Goal: Task Accomplishment & Management: Use online tool/utility

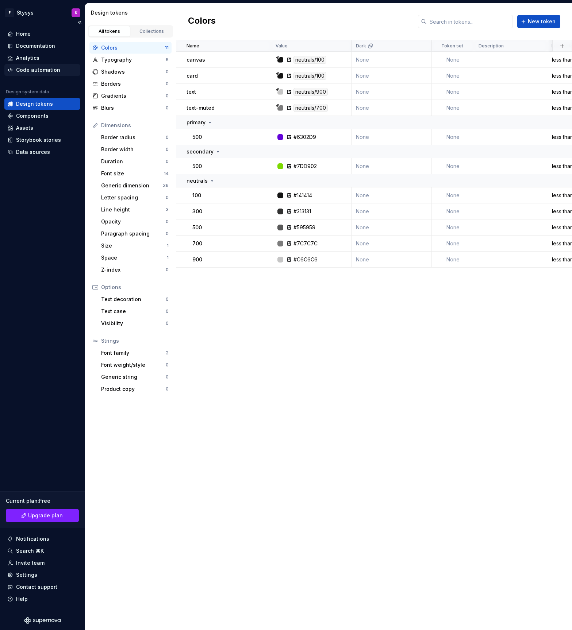
click at [28, 65] on div "Code automation" at bounding box center [42, 70] width 76 height 12
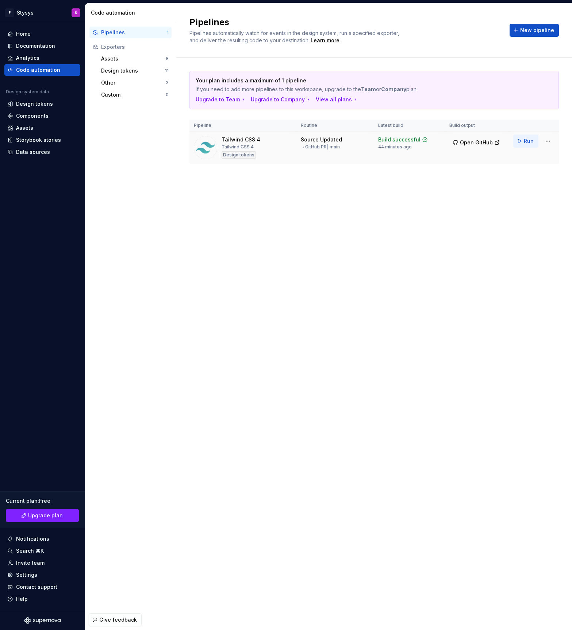
click at [526, 141] on span "Run" at bounding box center [528, 141] width 10 height 7
click at [481, 142] on span "Open GitHub" at bounding box center [476, 142] width 33 height 7
click at [548, 143] on html "F Stysys K Home Documentation Analytics Code automation Design system data Desi…" at bounding box center [286, 315] width 572 height 630
click at [523, 155] on div "Edit pipeline" at bounding box center [538, 156] width 62 height 7
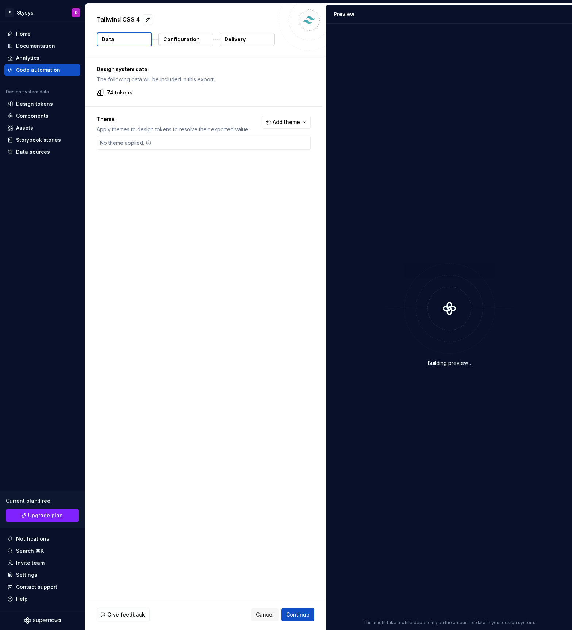
click at [178, 39] on p "Configuration" at bounding box center [181, 39] width 36 height 7
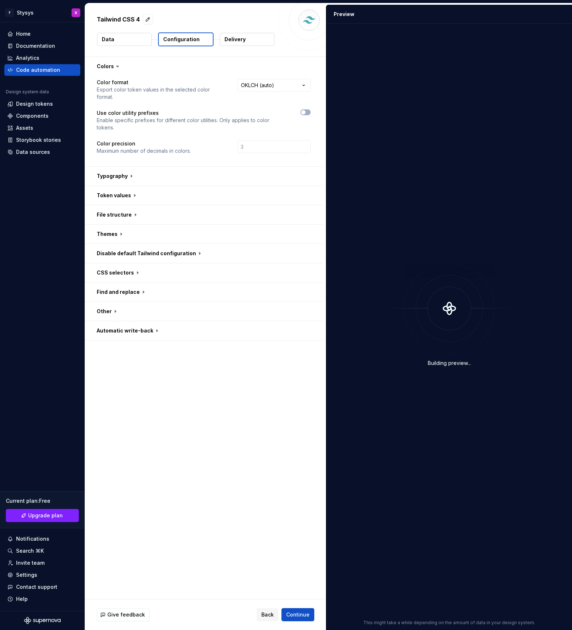
click at [125, 37] on button "Data" at bounding box center [124, 39] width 55 height 13
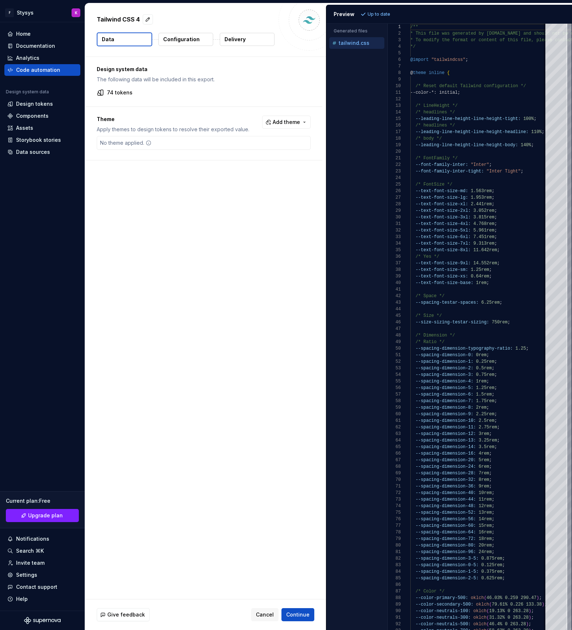
click at [171, 37] on p "Configuration" at bounding box center [181, 39] width 36 height 7
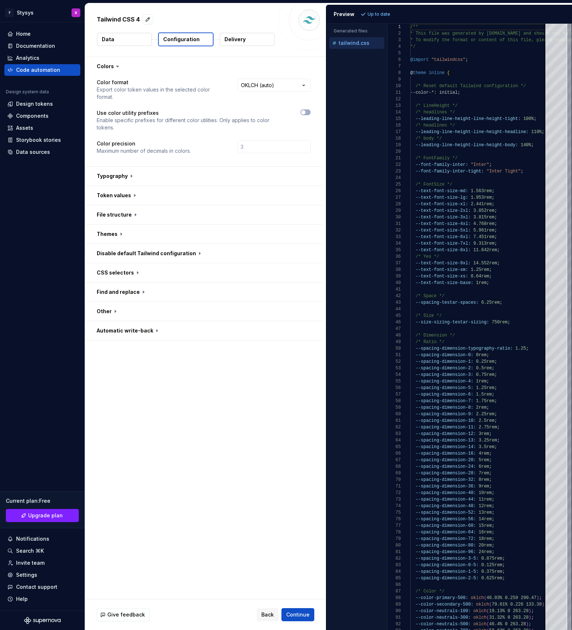
click at [247, 41] on button "Delivery" at bounding box center [247, 39] width 55 height 13
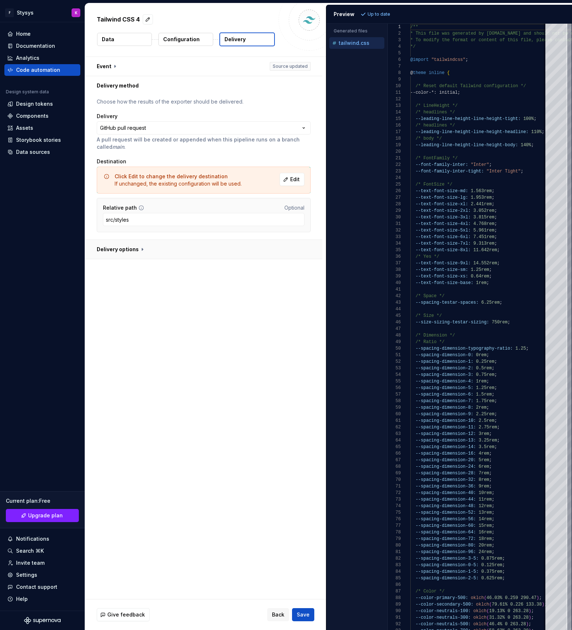
click at [123, 250] on button "button" at bounding box center [203, 249] width 237 height 19
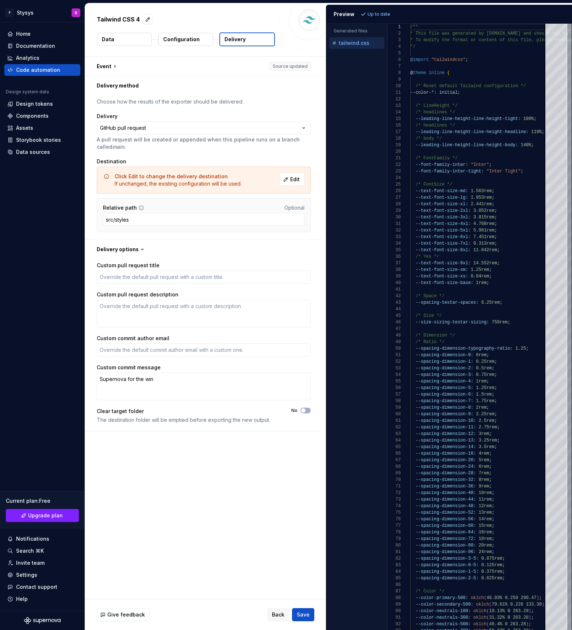
click at [176, 43] on button "Configuration" at bounding box center [185, 39] width 55 height 13
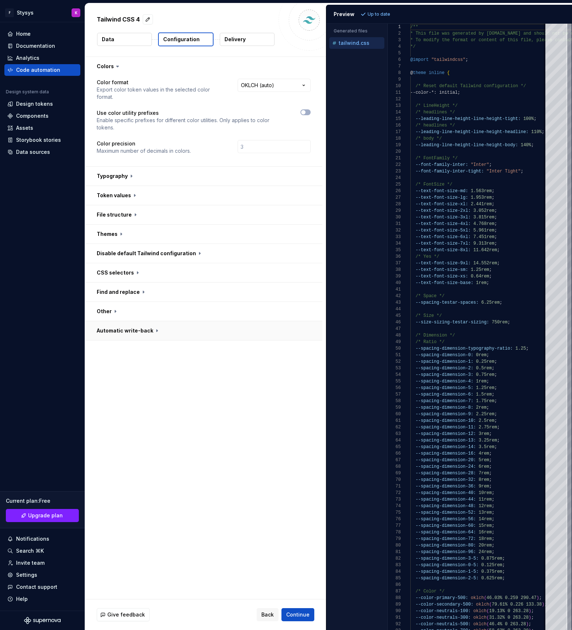
click at [115, 321] on button "button" at bounding box center [203, 330] width 237 height 19
click at [106, 302] on button "button" at bounding box center [203, 311] width 237 height 19
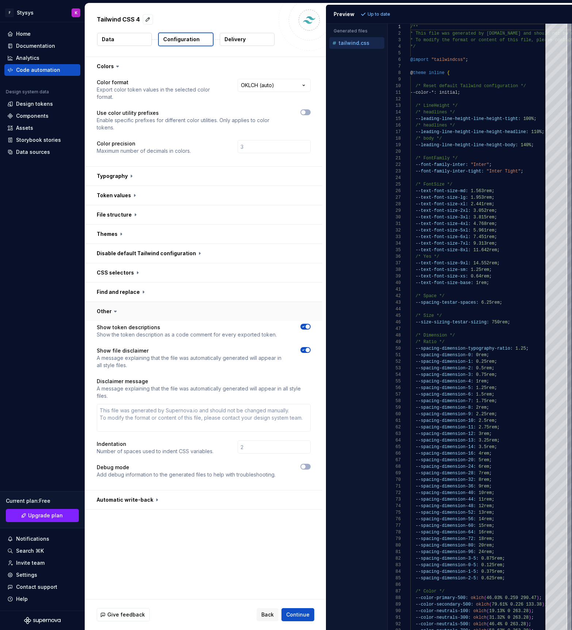
click at [106, 302] on button "button" at bounding box center [203, 311] width 237 height 19
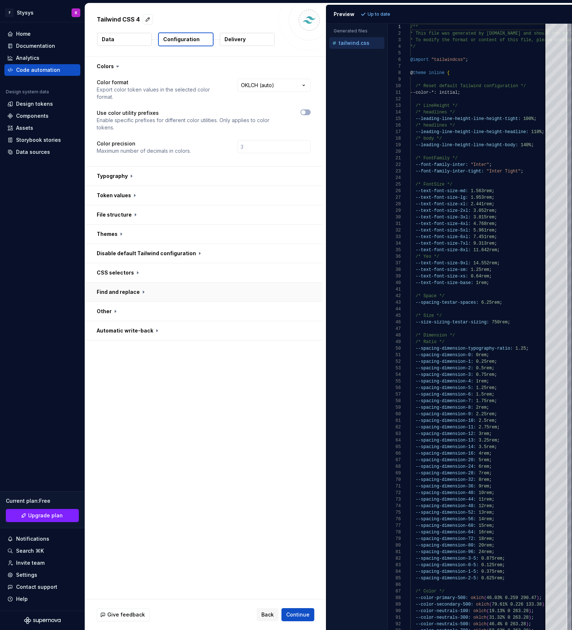
click at [105, 283] on button "button" at bounding box center [203, 292] width 237 height 19
click at [105, 263] on button "button" at bounding box center [203, 272] width 237 height 19
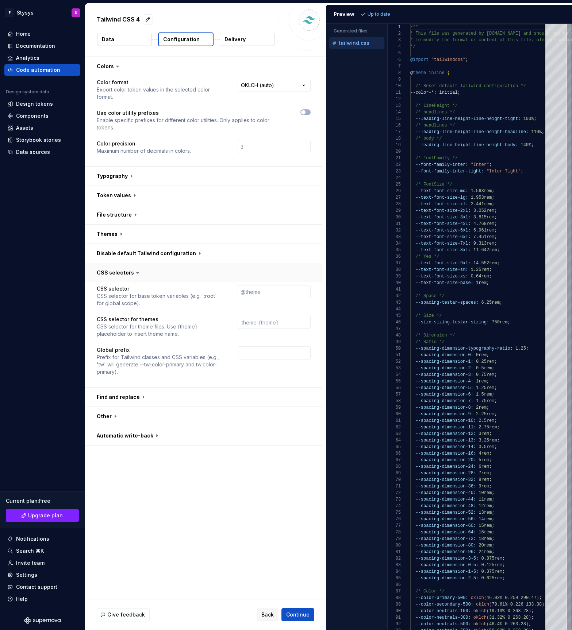
click at [105, 263] on button "button" at bounding box center [203, 272] width 237 height 19
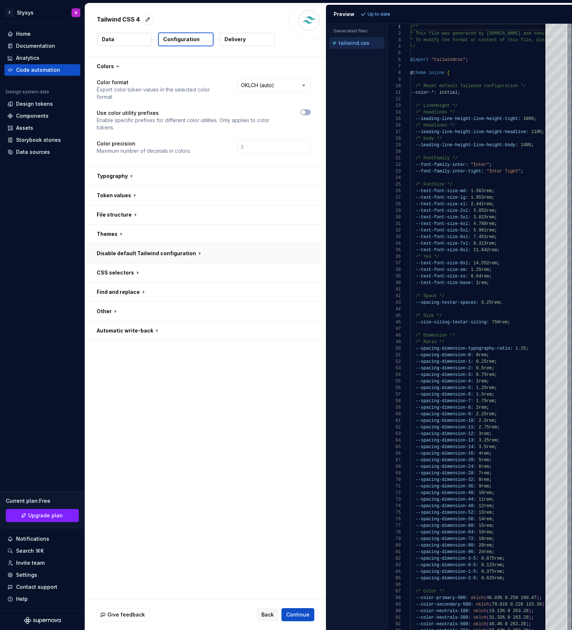
click at [105, 244] on button "button" at bounding box center [203, 253] width 237 height 19
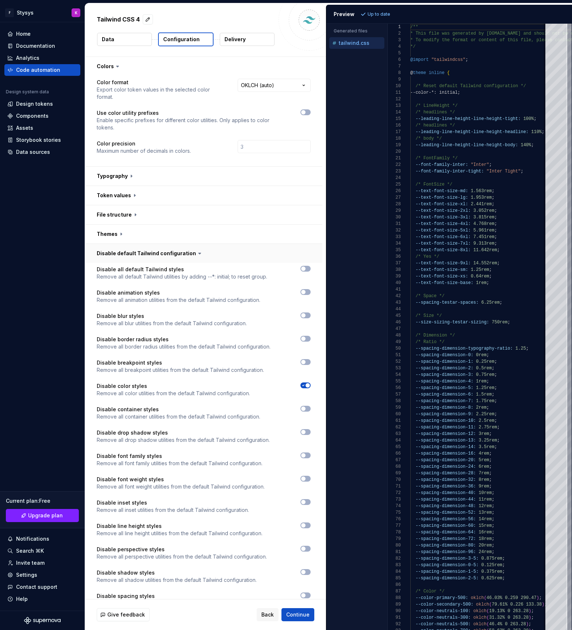
click at [105, 244] on button "button" at bounding box center [203, 253] width 237 height 19
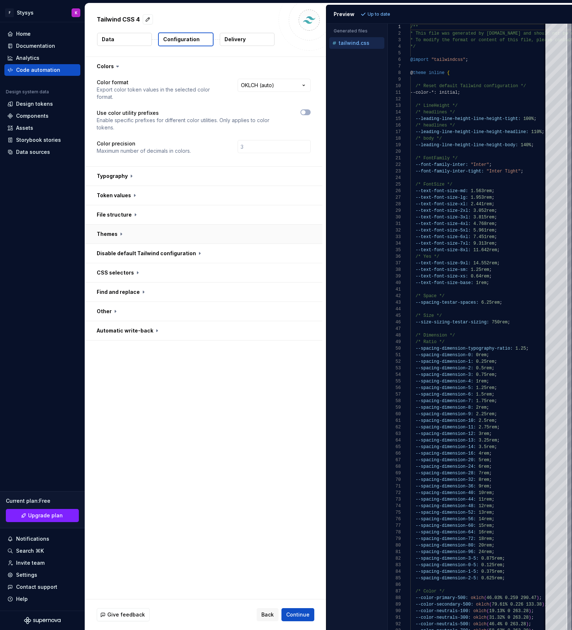
click at [103, 225] on button "button" at bounding box center [203, 234] width 237 height 19
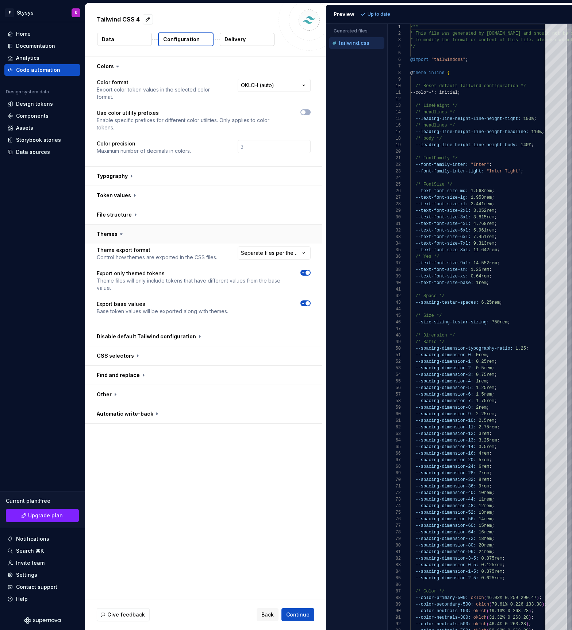
click at [103, 225] on button "button" at bounding box center [203, 234] width 237 height 19
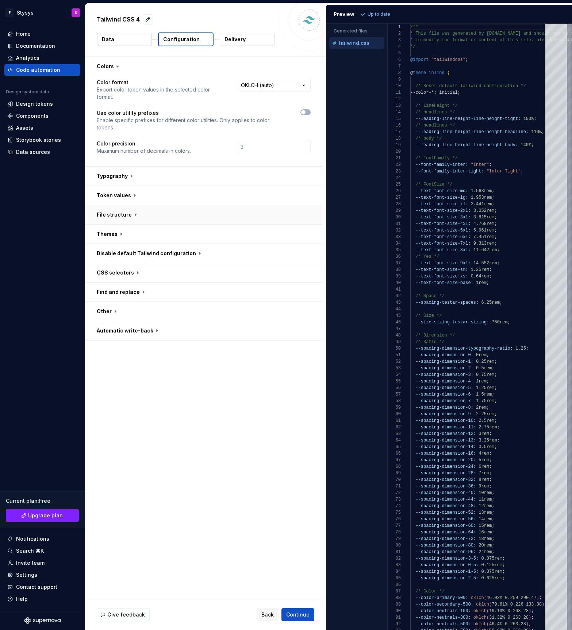
click at [103, 205] on button "button" at bounding box center [203, 214] width 237 height 19
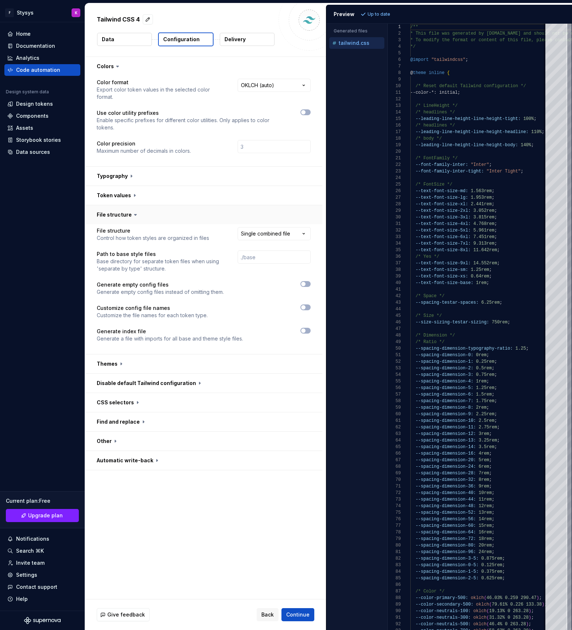
click at [103, 205] on button "button" at bounding box center [203, 214] width 237 height 19
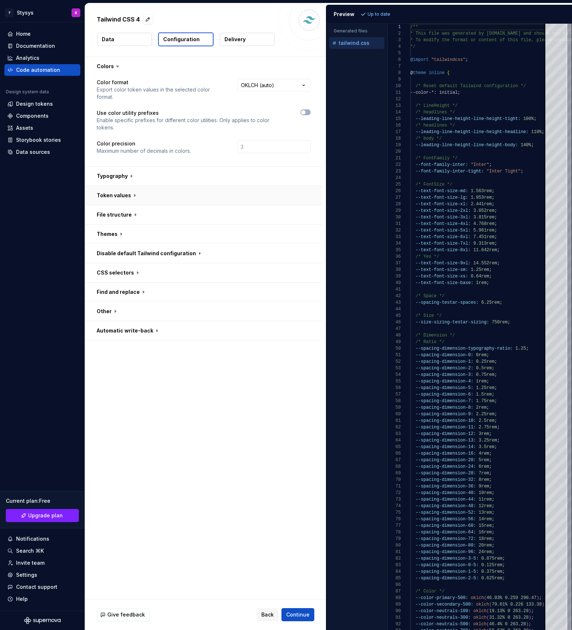
click at [108, 186] on button "button" at bounding box center [203, 195] width 237 height 19
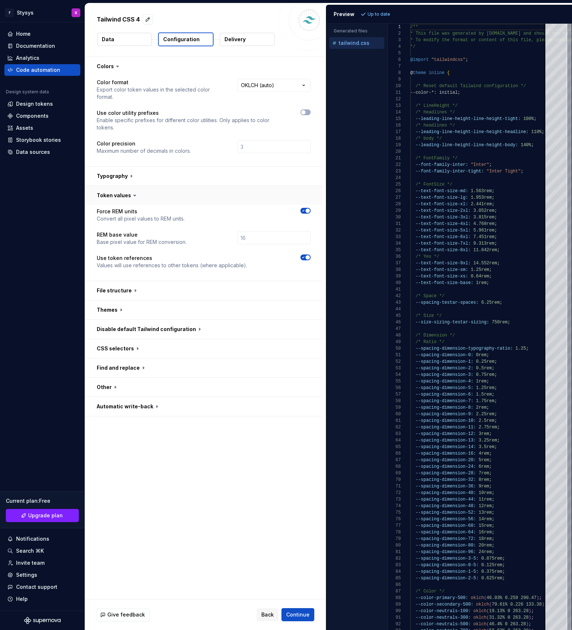
click at [108, 186] on button "button" at bounding box center [203, 195] width 237 height 19
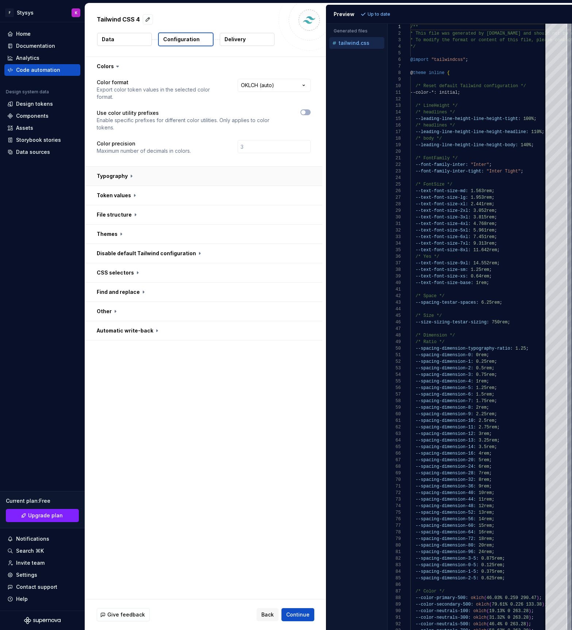
click at [108, 167] on button "button" at bounding box center [203, 176] width 237 height 19
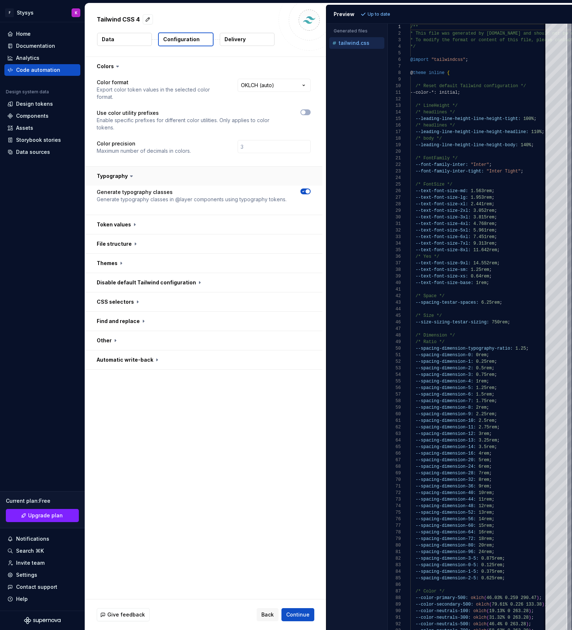
click at [108, 167] on button "button" at bounding box center [203, 176] width 237 height 19
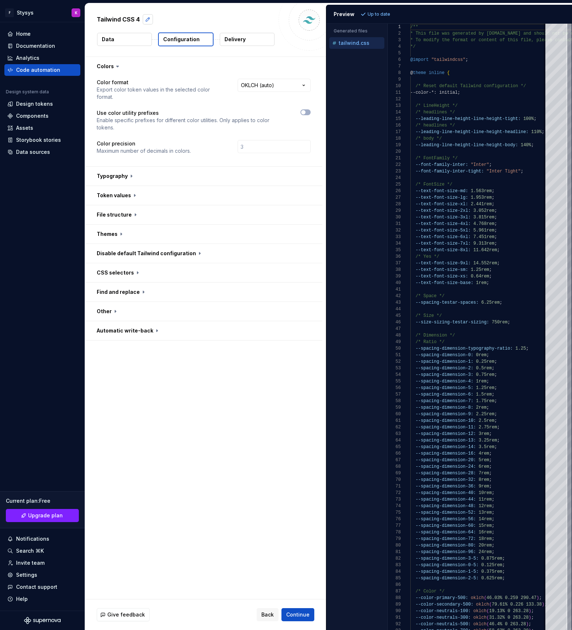
click at [146, 19] on button "button" at bounding box center [148, 19] width 10 height 10
click at [123, 38] on button "Data" at bounding box center [124, 39] width 55 height 13
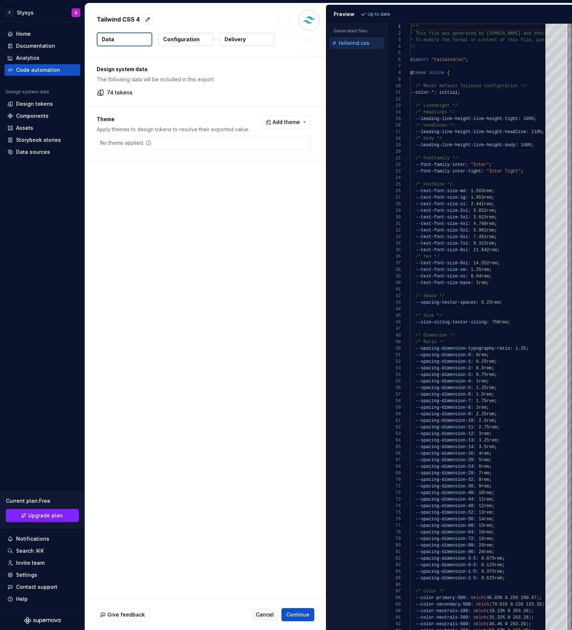
click at [119, 95] on p "74 tokens" at bounding box center [120, 92] width 26 height 7
click at [236, 41] on p "Delivery" at bounding box center [234, 39] width 21 height 7
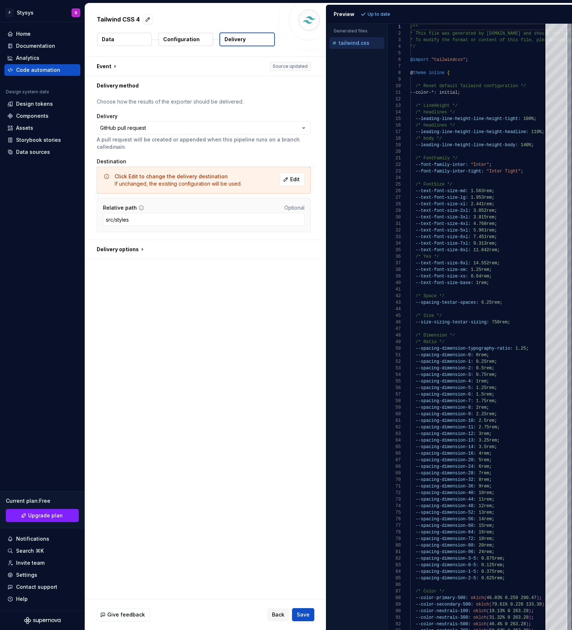
click at [158, 103] on p "Choose how the results of the exporter should be delivered." at bounding box center [204, 101] width 214 height 7
click at [136, 246] on button "button" at bounding box center [203, 249] width 237 height 19
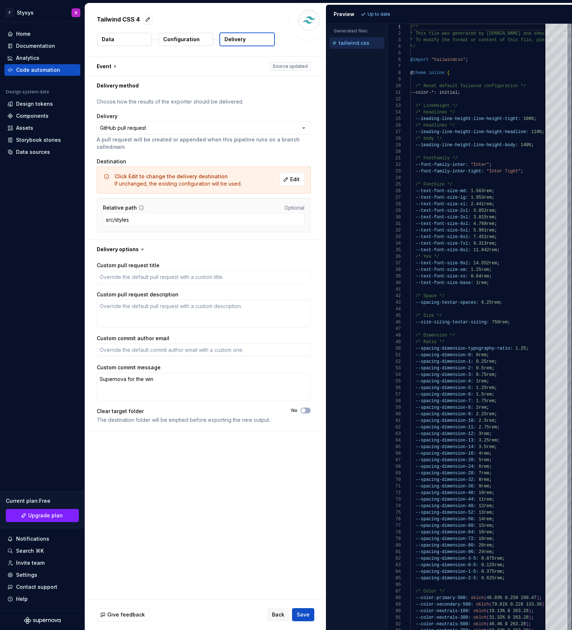
click at [310, 407] on div "Custom pull request title Custom pull request description Custom commit author …" at bounding box center [204, 345] width 214 height 166
click at [310, 408] on button "No" at bounding box center [305, 411] width 10 height 6
click at [310, 408] on button "Yes" at bounding box center [305, 411] width 10 height 6
click at [305, 409] on span "button" at bounding box center [303, 411] width 4 height 4
click at [307, 613] on span "Save" at bounding box center [303, 614] width 13 height 7
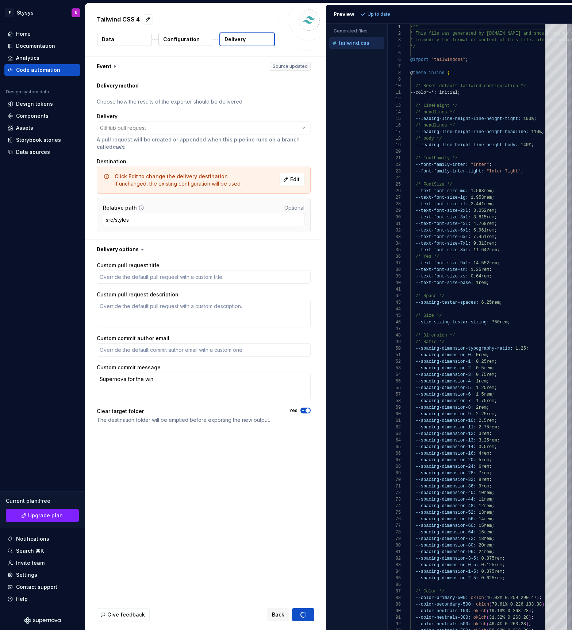
type textarea "*"
click at [64, 70] on div "Code automation" at bounding box center [42, 69] width 70 height 7
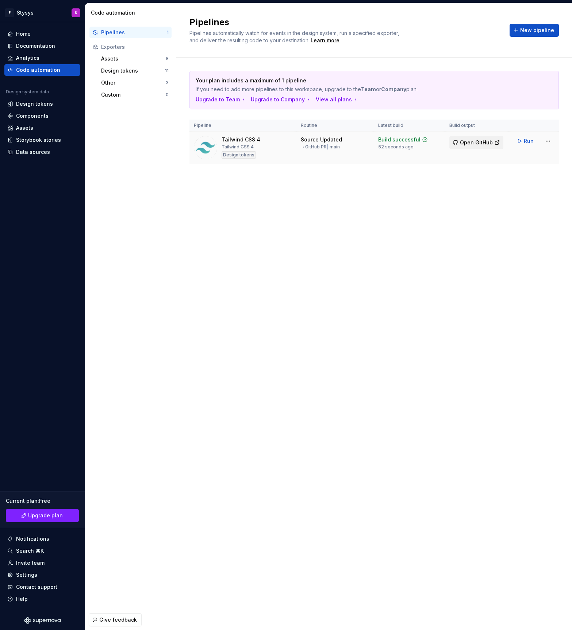
click at [470, 143] on span "Open GitHub" at bounding box center [476, 142] width 33 height 7
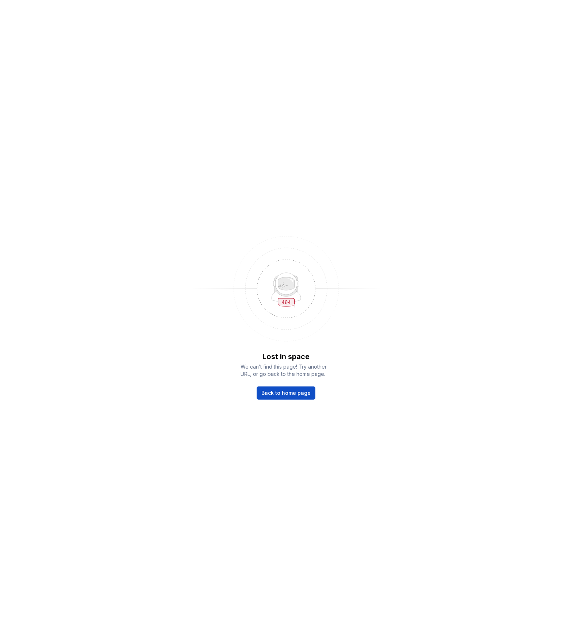
click at [223, 313] on img at bounding box center [286, 289] width 190 height 117
click at [278, 392] on span "Back to home page" at bounding box center [285, 393] width 49 height 7
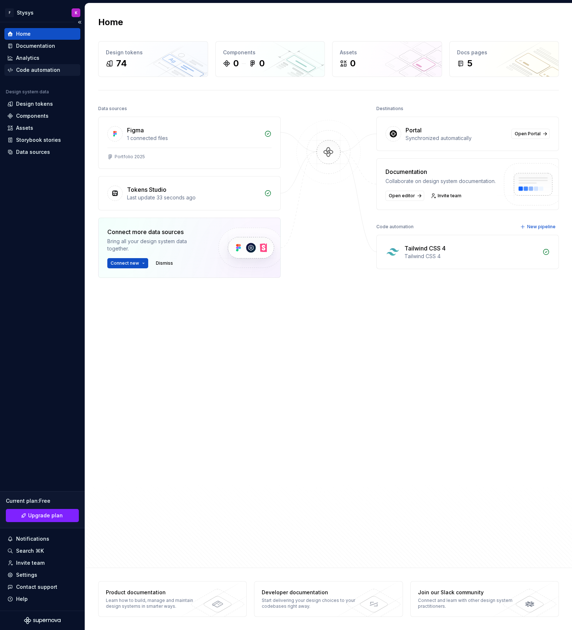
click at [35, 69] on div "Code automation" at bounding box center [38, 69] width 44 height 7
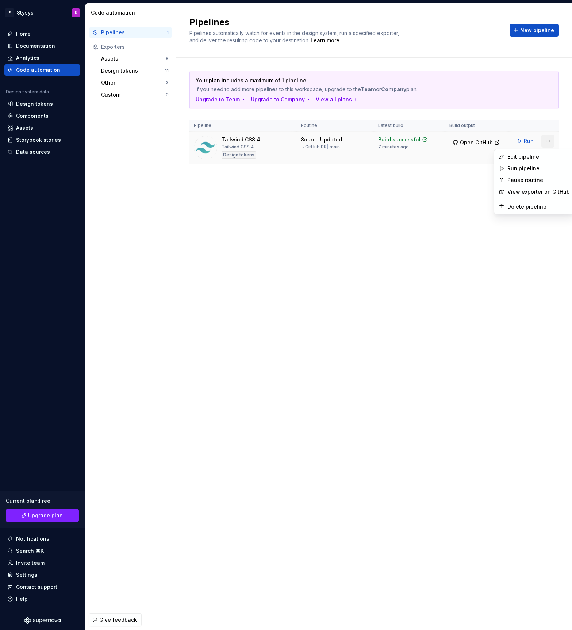
click at [548, 140] on html "F Stysys K Home Documentation Analytics Code automation Design system data Desi…" at bounding box center [286, 315] width 572 height 630
click at [520, 155] on div "Edit pipeline" at bounding box center [538, 156] width 62 height 7
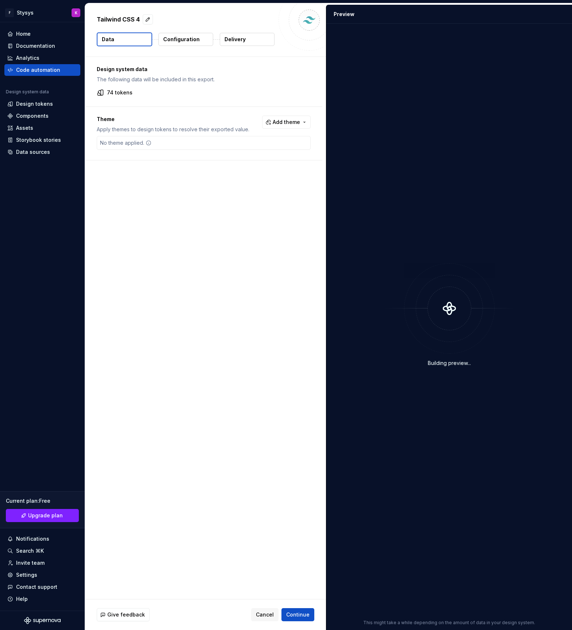
click at [243, 37] on p "Delivery" at bounding box center [234, 39] width 21 height 7
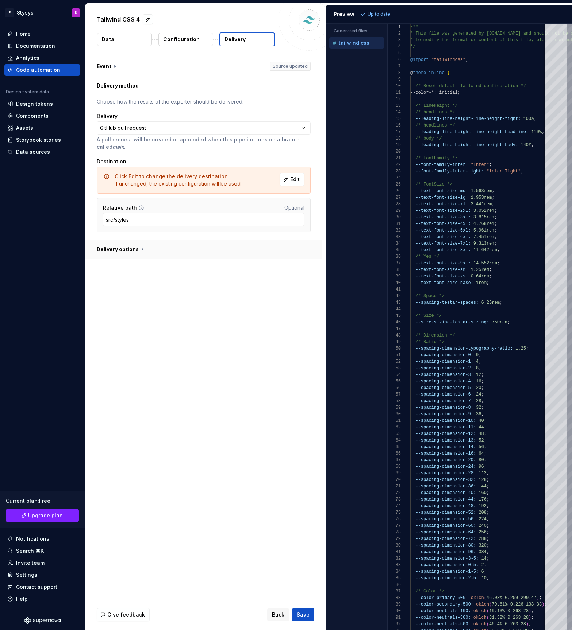
click at [121, 255] on button "button" at bounding box center [203, 249] width 237 height 19
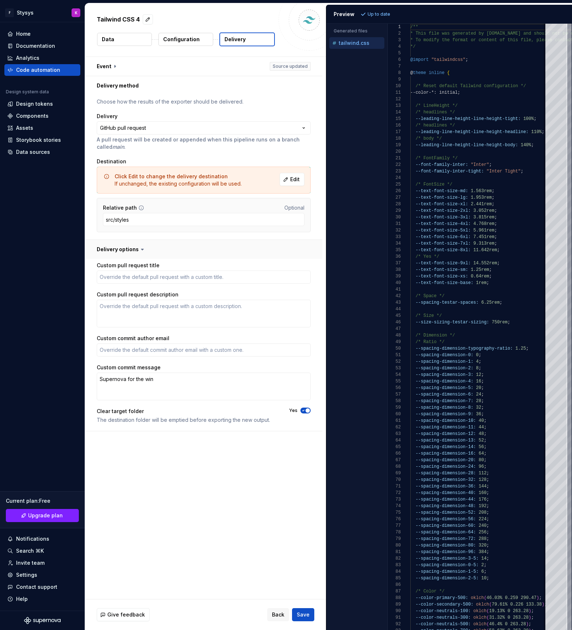
click at [121, 255] on button "button" at bounding box center [203, 249] width 237 height 19
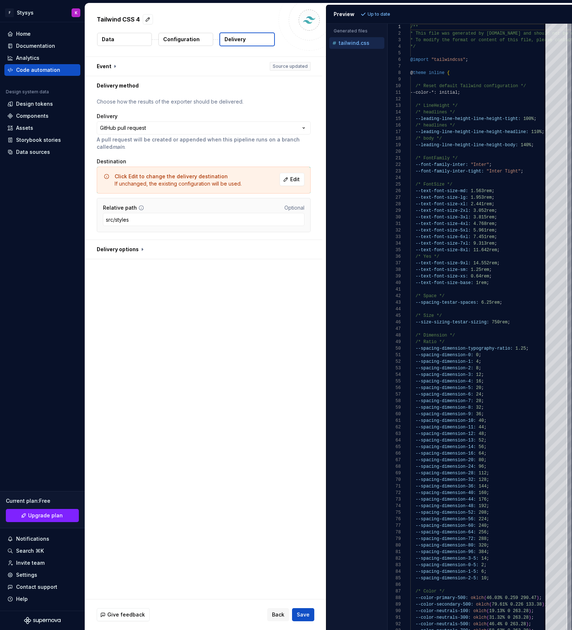
click at [174, 41] on p "Configuration" at bounding box center [181, 39] width 36 height 7
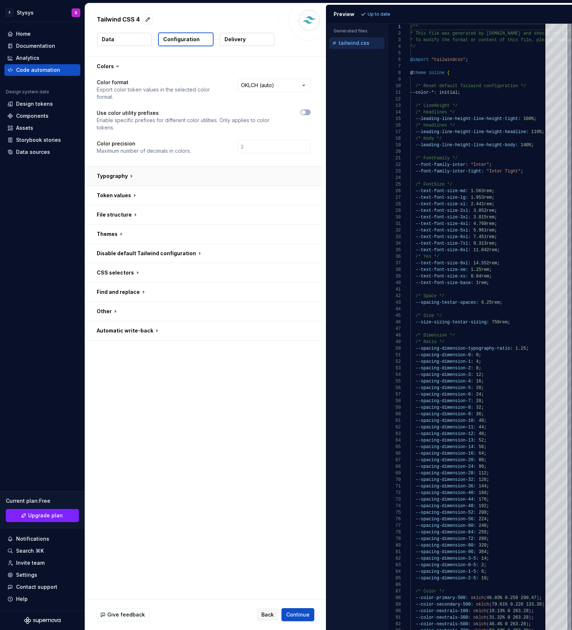
click at [118, 167] on button "button" at bounding box center [203, 176] width 237 height 19
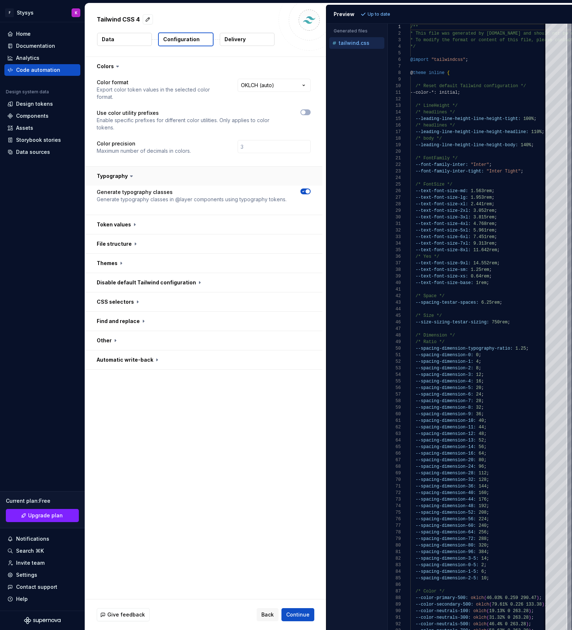
click at [118, 167] on button "button" at bounding box center [203, 176] width 237 height 19
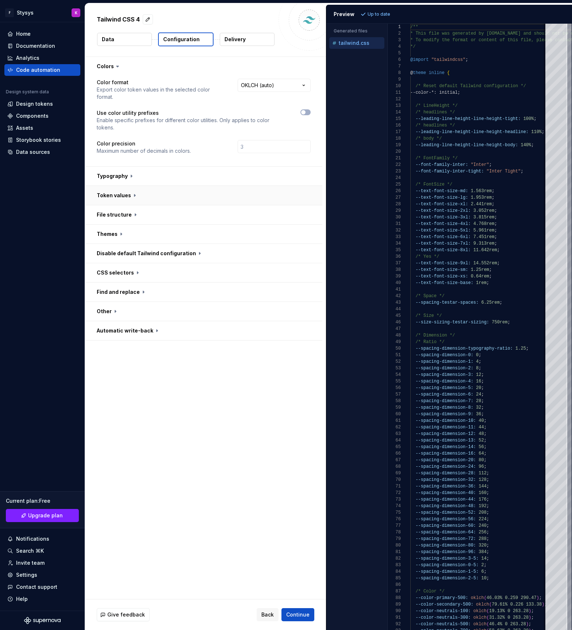
click at [115, 186] on button "button" at bounding box center [203, 195] width 237 height 19
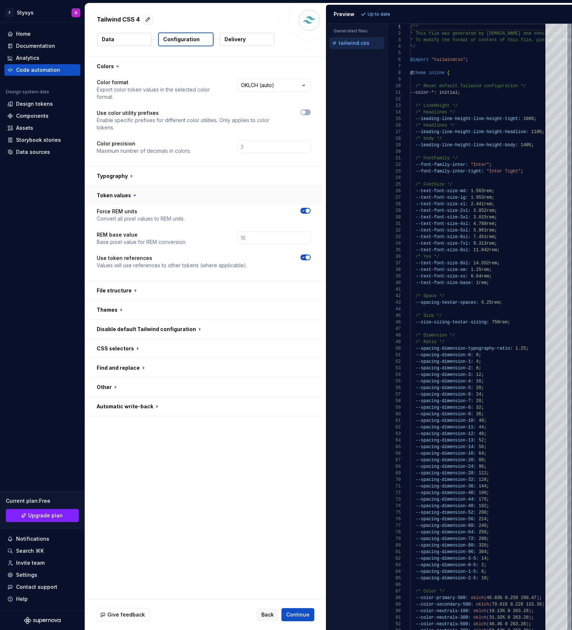
click at [115, 186] on button "button" at bounding box center [203, 195] width 237 height 19
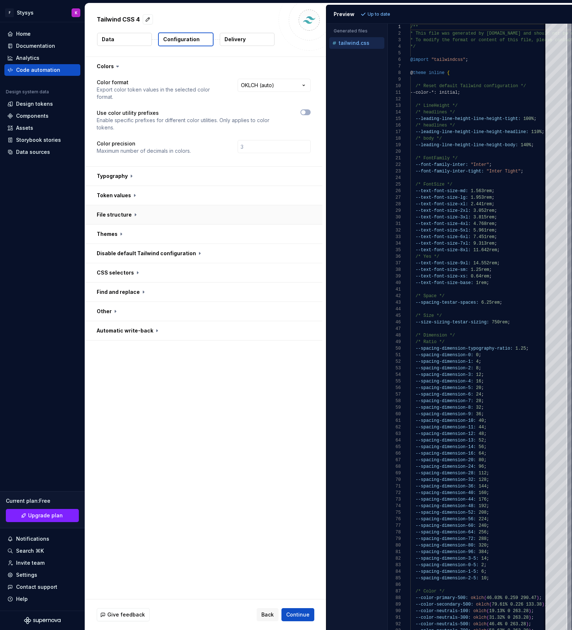
click at [114, 205] on button "button" at bounding box center [203, 214] width 237 height 19
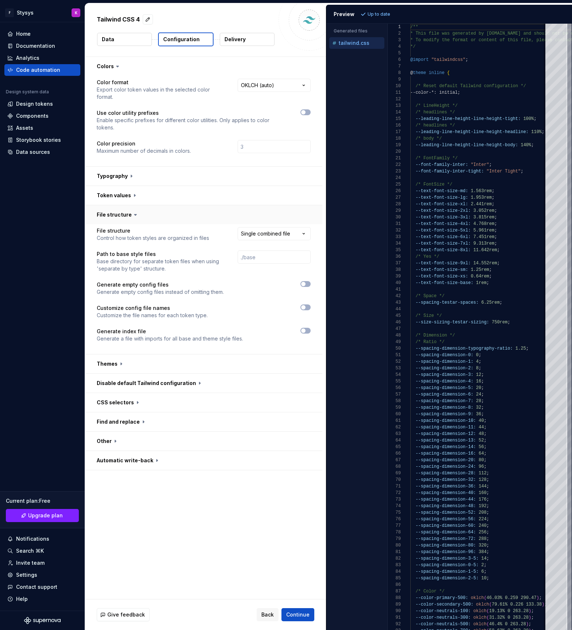
click at [114, 205] on button "button" at bounding box center [203, 214] width 237 height 19
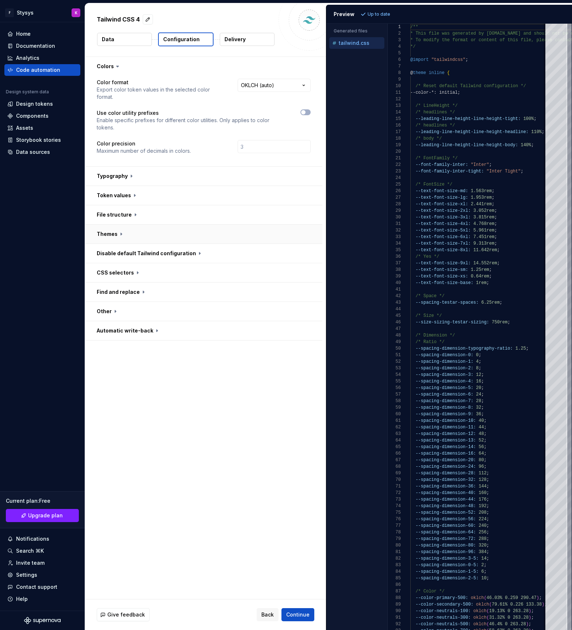
click at [116, 225] on button "button" at bounding box center [203, 234] width 237 height 19
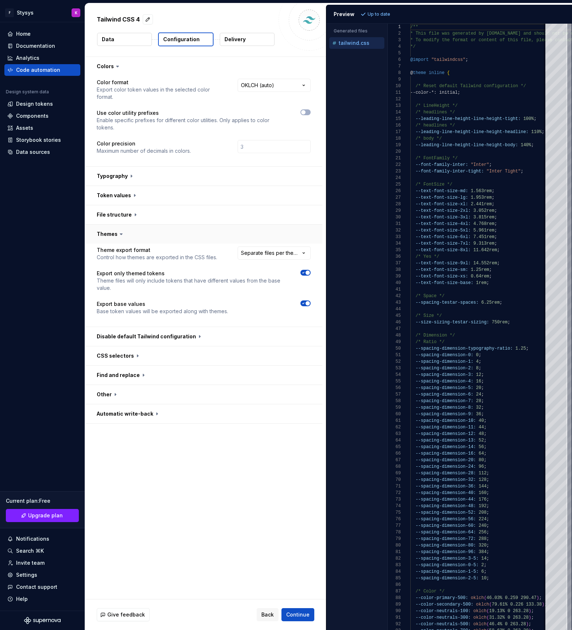
click at [116, 225] on button "button" at bounding box center [203, 234] width 237 height 19
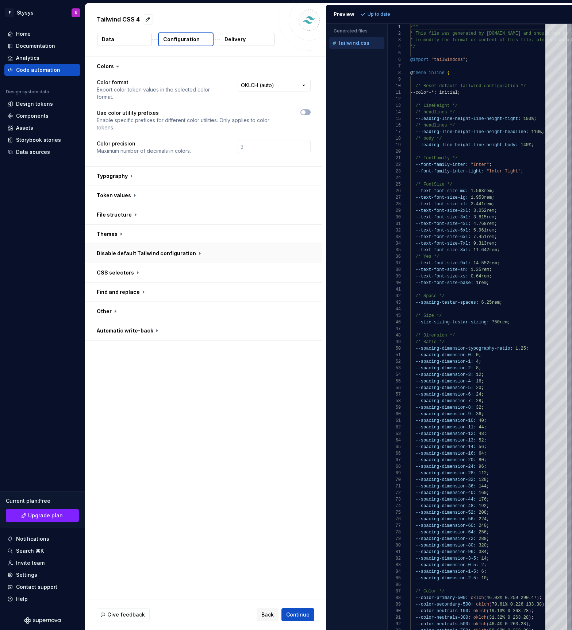
click at [117, 244] on button "button" at bounding box center [203, 253] width 237 height 19
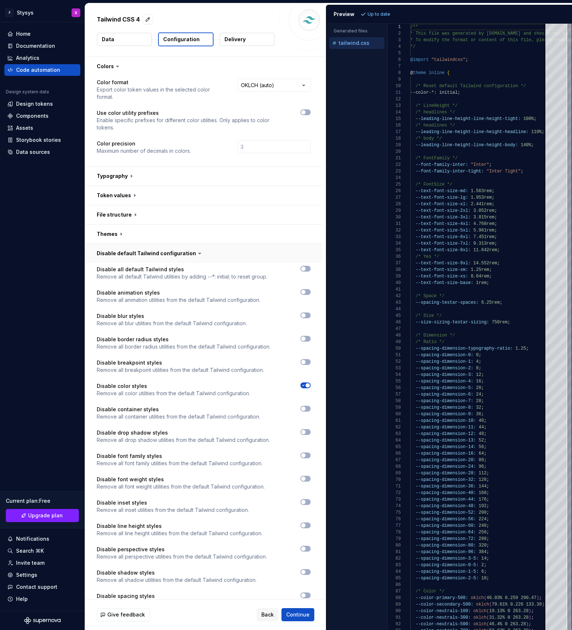
click at [117, 244] on button "button" at bounding box center [203, 253] width 237 height 19
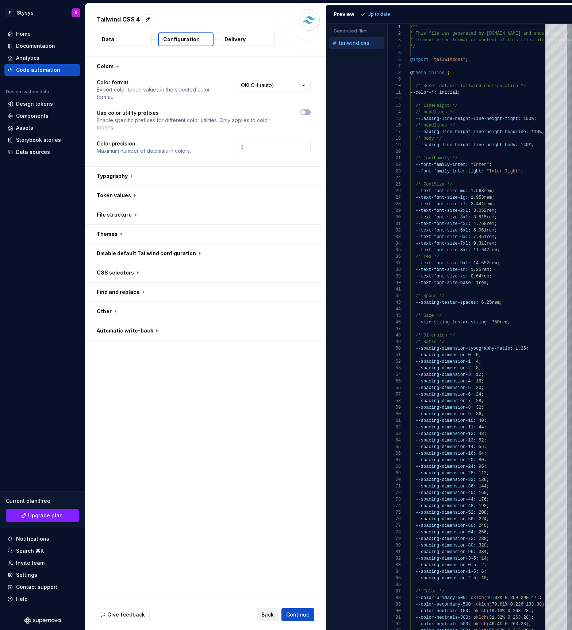
click at [270, 613] on span "Back" at bounding box center [267, 614] width 12 height 7
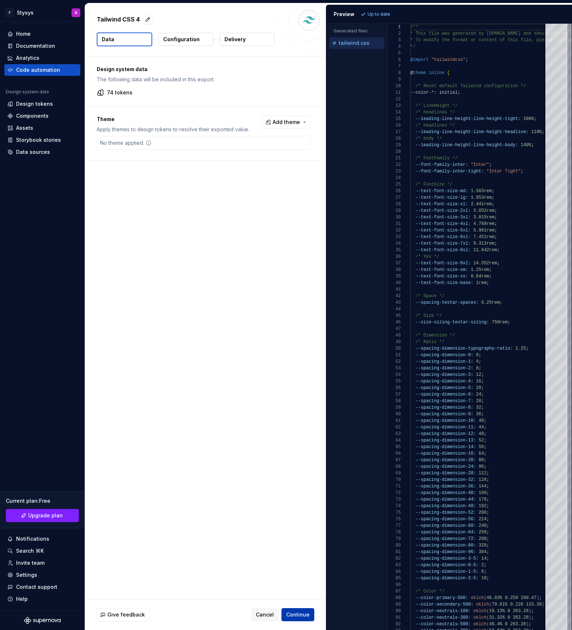
click at [296, 612] on span "Continue" at bounding box center [297, 614] width 23 height 7
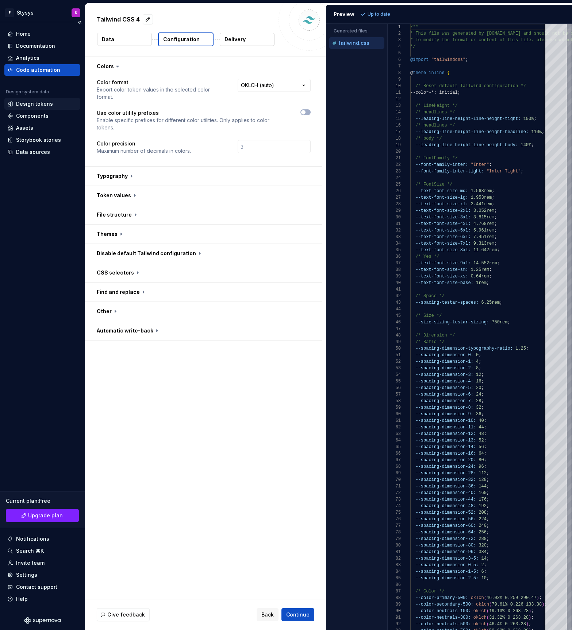
click at [35, 98] on div "Design tokens" at bounding box center [42, 104] width 76 height 12
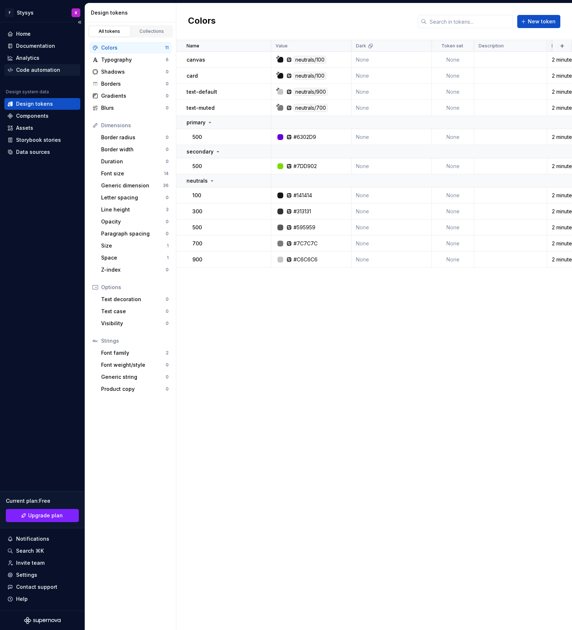
click at [28, 68] on div "Code automation" at bounding box center [38, 69] width 44 height 7
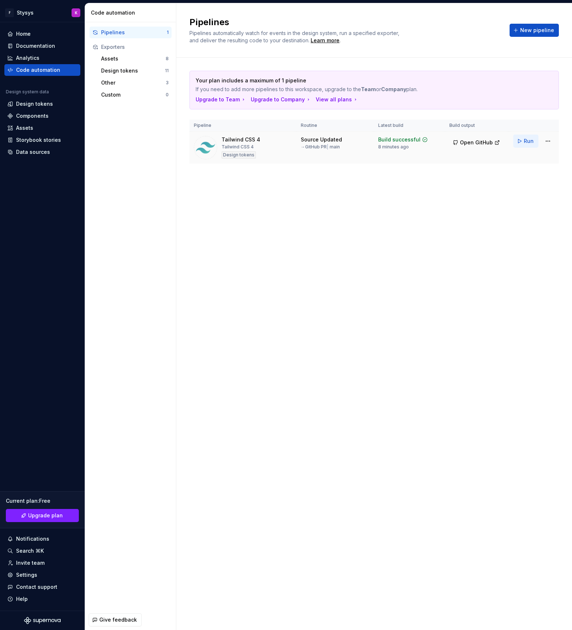
click at [528, 141] on span "Run" at bounding box center [528, 141] width 10 height 7
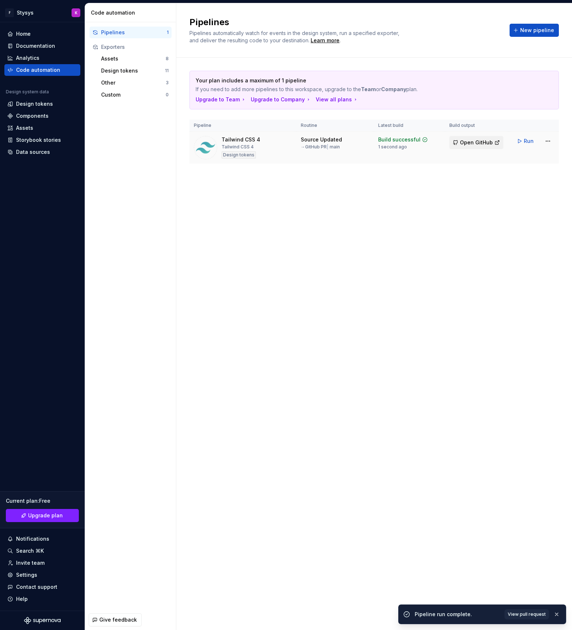
click at [484, 142] on span "Open GitHub" at bounding box center [476, 142] width 33 height 7
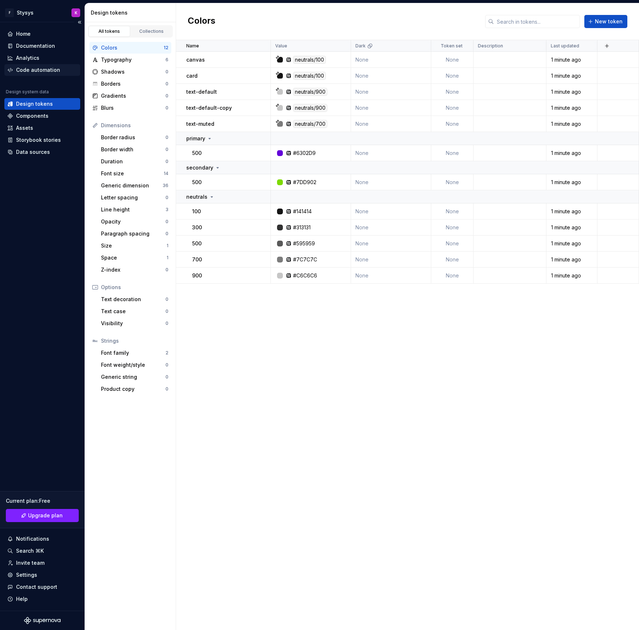
click at [54, 73] on div "Code automation" at bounding box center [38, 69] width 44 height 7
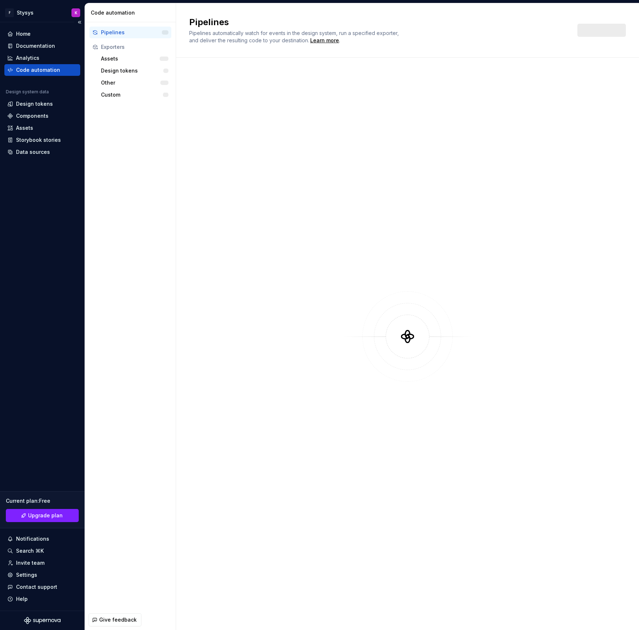
click at [45, 71] on div "Code automation" at bounding box center [38, 69] width 44 height 7
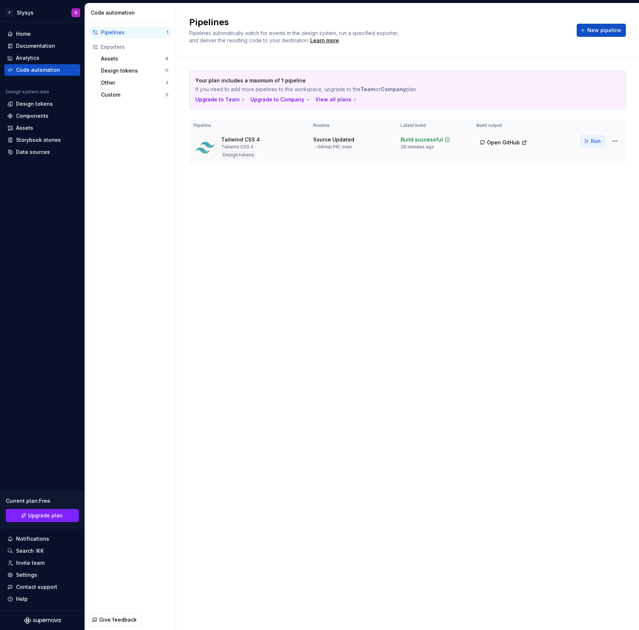
click at [594, 140] on span "Run" at bounding box center [596, 141] width 10 height 7
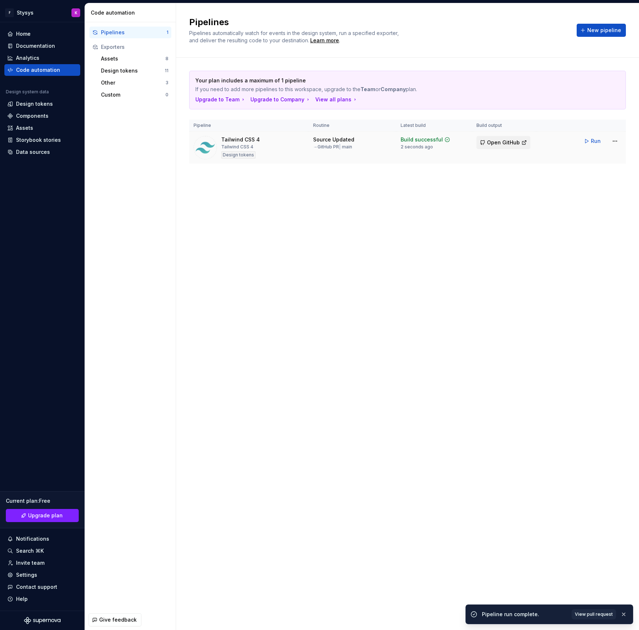
click at [495, 140] on span "Open GitHub" at bounding box center [503, 142] width 33 height 7
click at [617, 140] on html "F Stysys K Home Documentation Analytics Code automation Design system data Desi…" at bounding box center [319, 315] width 639 height 630
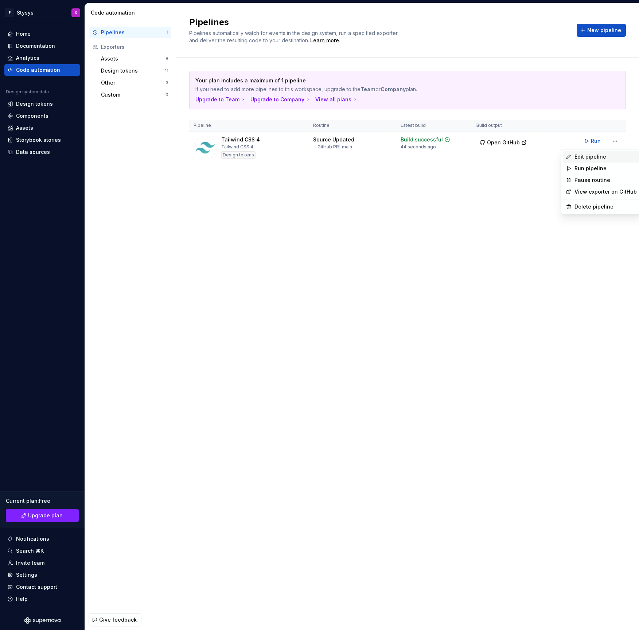
click at [586, 155] on div "Edit pipeline" at bounding box center [606, 156] width 62 height 7
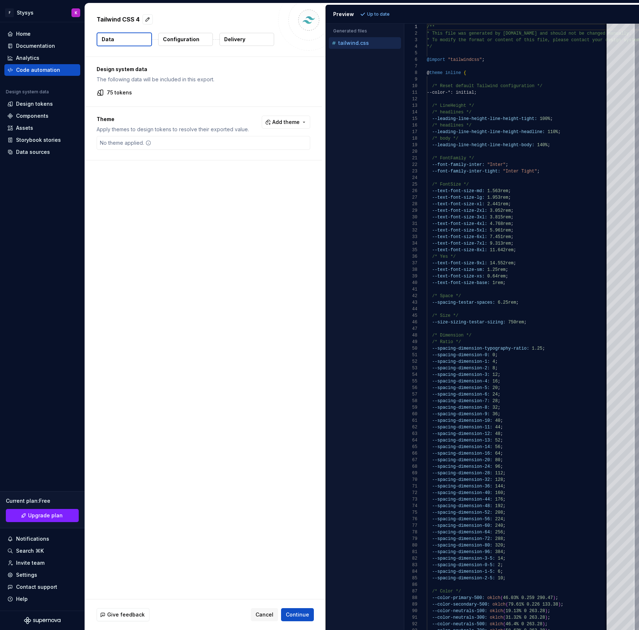
click at [169, 35] on button "Configuration" at bounding box center [185, 39] width 55 height 13
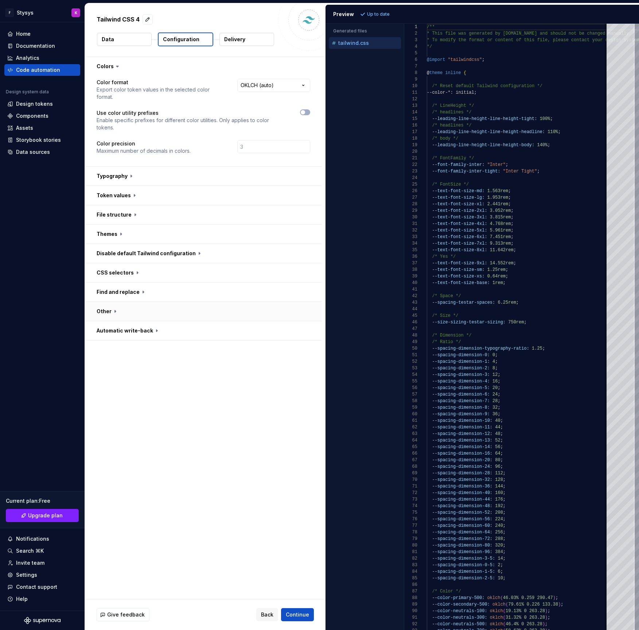
click at [129, 302] on button "button" at bounding box center [203, 311] width 237 height 19
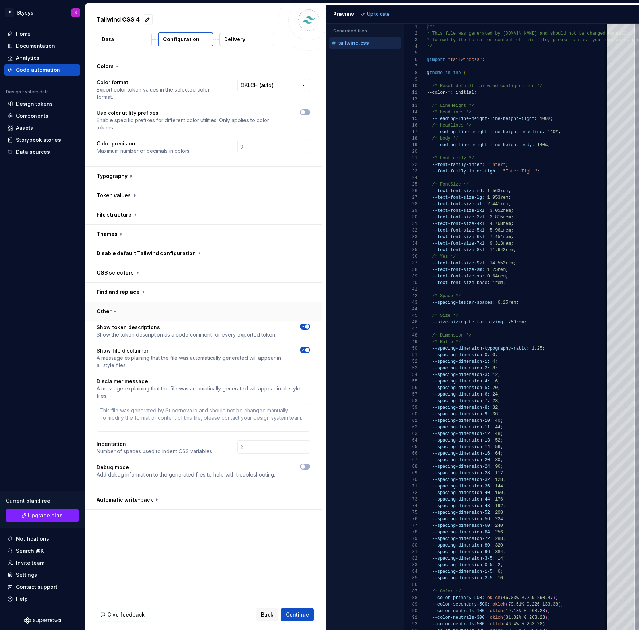
click at [129, 302] on button "button" at bounding box center [203, 311] width 237 height 19
type textarea "*"
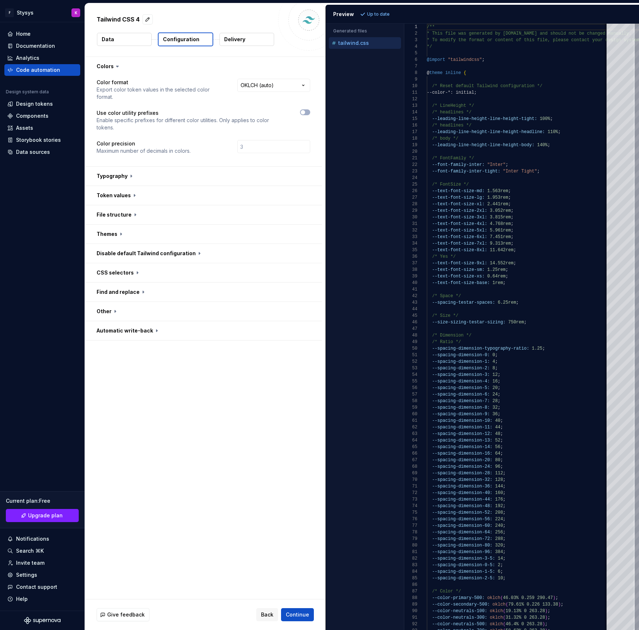
click at [116, 39] on button "Data" at bounding box center [124, 39] width 55 height 13
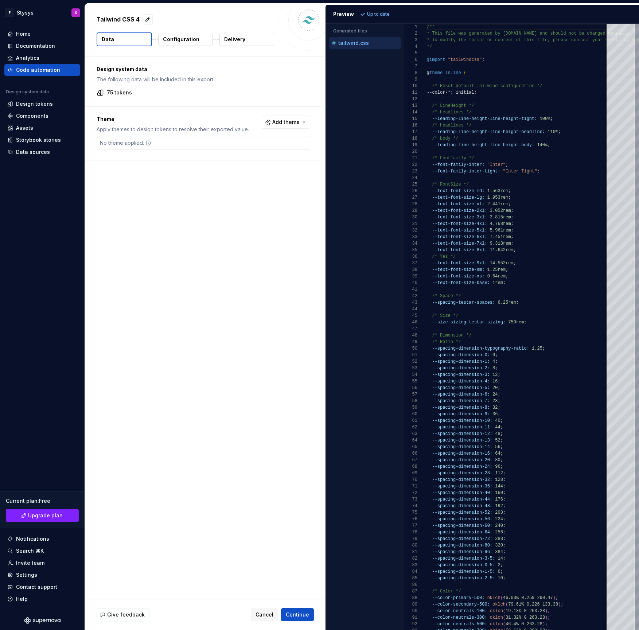
click at [228, 38] on p "Delivery" at bounding box center [234, 39] width 21 height 7
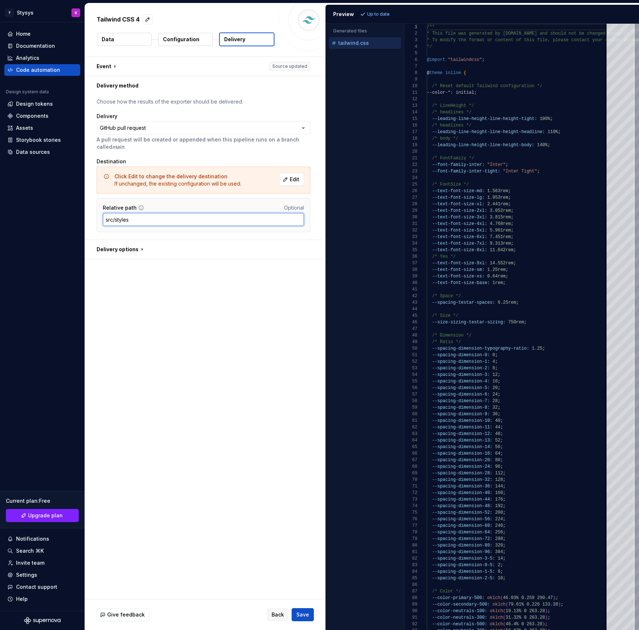
click at [135, 220] on input "src/styles" at bounding box center [203, 219] width 201 height 13
type input "src/styles/tokens"
click at [141, 246] on button "button" at bounding box center [203, 249] width 237 height 19
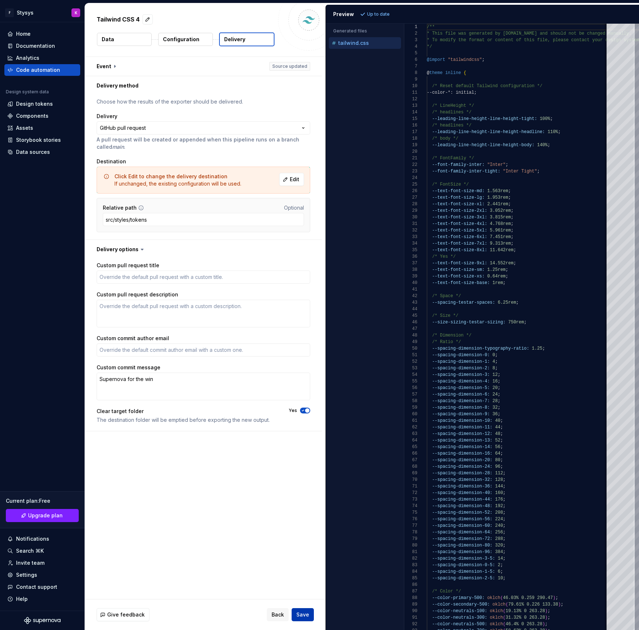
click at [305, 615] on span "Save" at bounding box center [303, 614] width 13 height 7
type textarea "*"
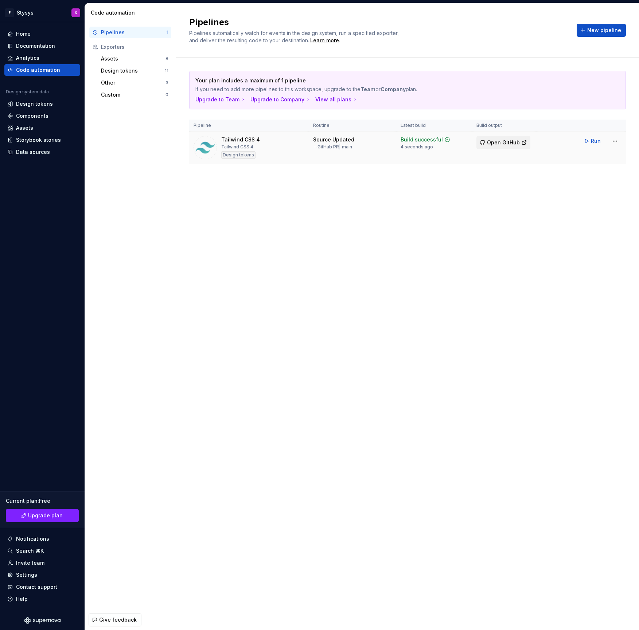
click at [495, 142] on span "Open GitHub" at bounding box center [503, 142] width 33 height 7
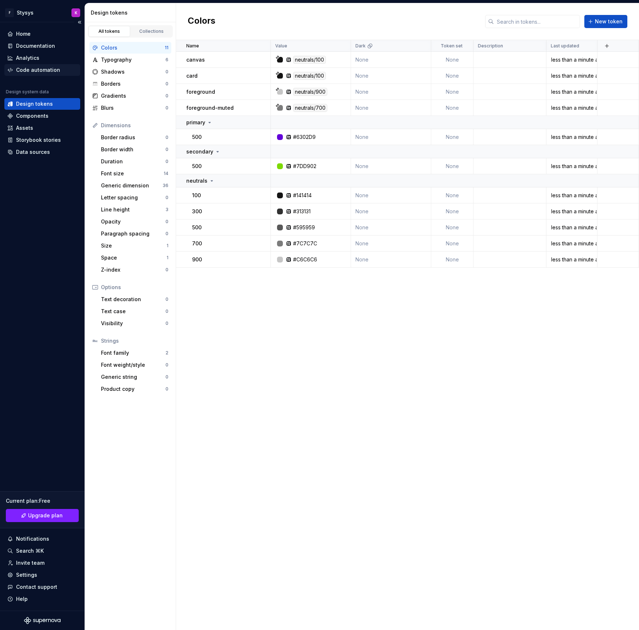
click at [36, 71] on div "Code automation" at bounding box center [38, 69] width 44 height 7
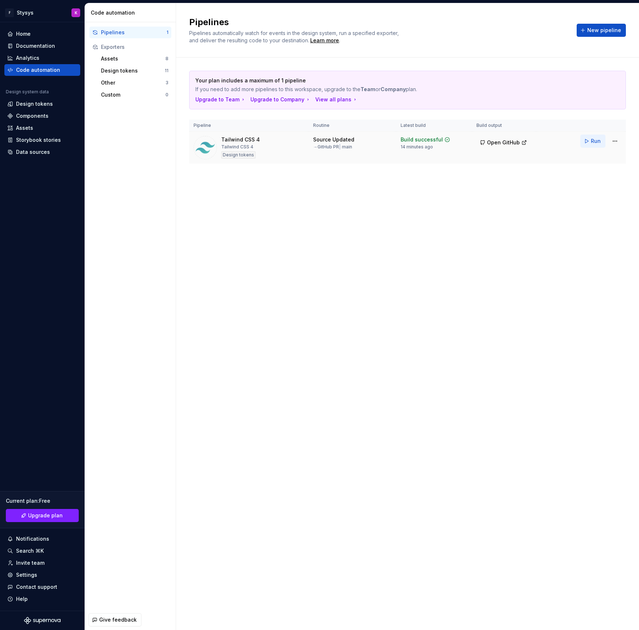
click at [590, 141] on button "Run" at bounding box center [593, 141] width 25 height 13
click at [500, 146] on span "Open GitHub" at bounding box center [503, 142] width 33 height 7
